Goal: Task Accomplishment & Management: Manage account settings

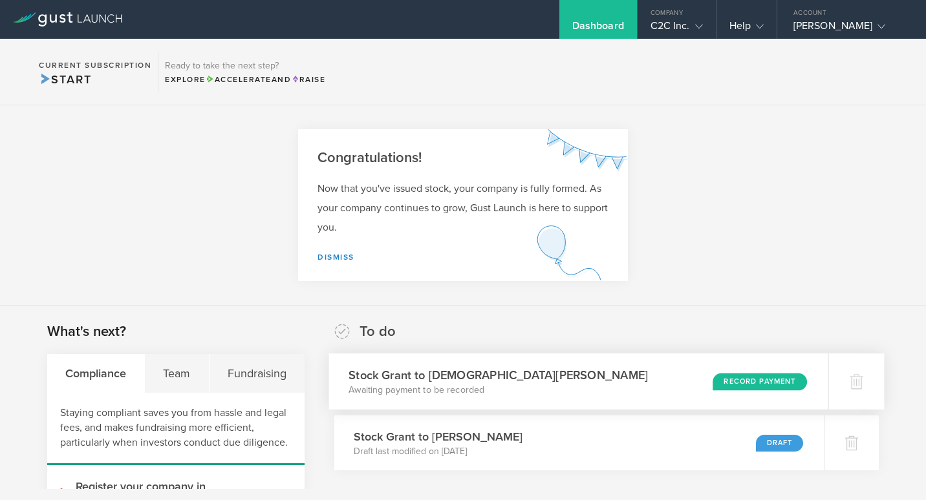
click at [661, 372] on div "Stock Grant to [DEMOGRAPHIC_DATA][PERSON_NAME] Awaiting payment to be recorded …" at bounding box center [578, 382] width 499 height 56
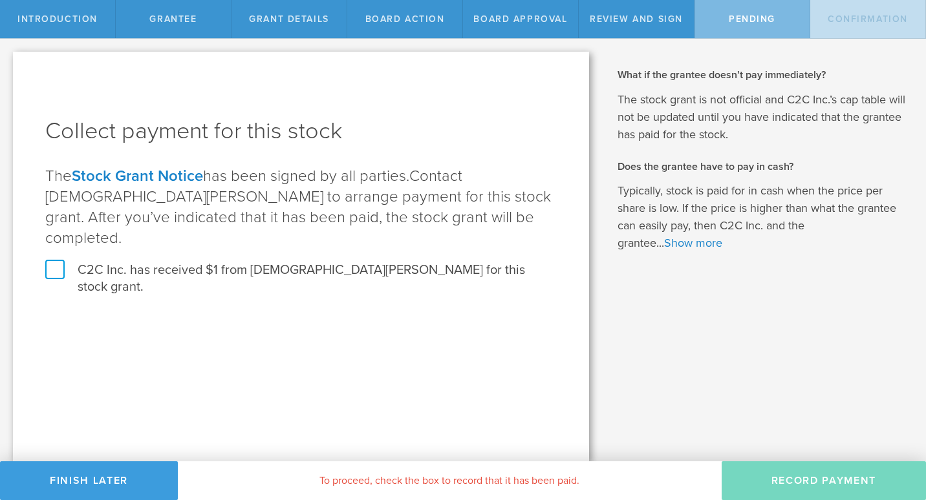
click at [58, 262] on label "C2C Inc. has received $1 from Christian Gilbert for this stock grant." at bounding box center [300, 279] width 511 height 34
click at [0, 0] on input "C2C Inc. has received $1 from Christian Gilbert for this stock grant." at bounding box center [0, 0] width 0 height 0
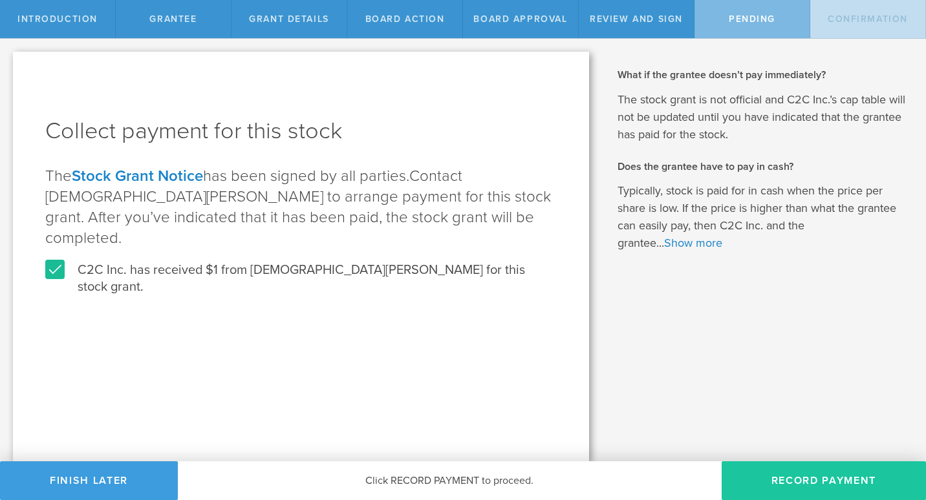
click at [840, 482] on button "Record Payment" at bounding box center [823, 480] width 204 height 39
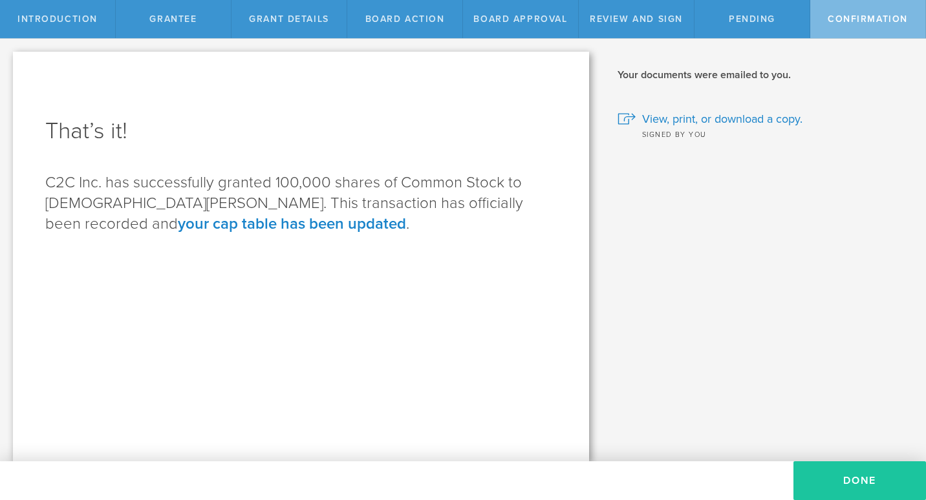
click at [847, 485] on button "Done" at bounding box center [859, 480] width 133 height 39
